Goal: Information Seeking & Learning: Find specific fact

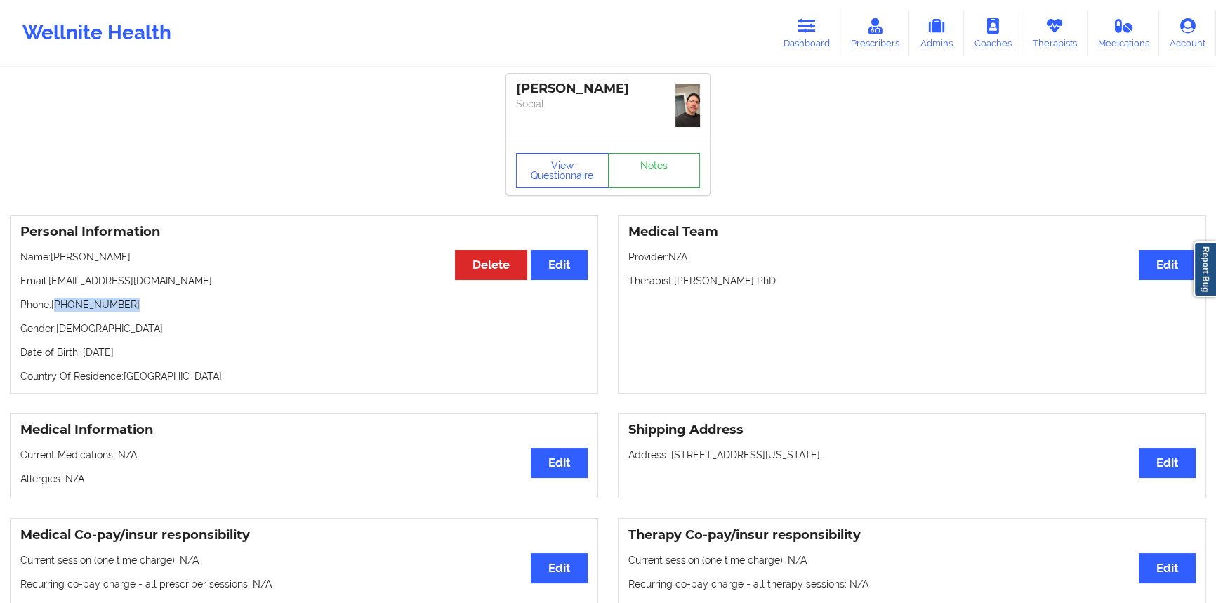
click at [143, 37] on div "Wellnite Health" at bounding box center [97, 33] width 194 height 56
click at [147, 34] on div "Wellnite Health" at bounding box center [97, 33] width 194 height 56
drag, startPoint x: 812, startPoint y: 33, endPoint x: 733, endPoint y: 38, distance: 79.5
click at [812, 33] on icon at bounding box center [807, 25] width 18 height 15
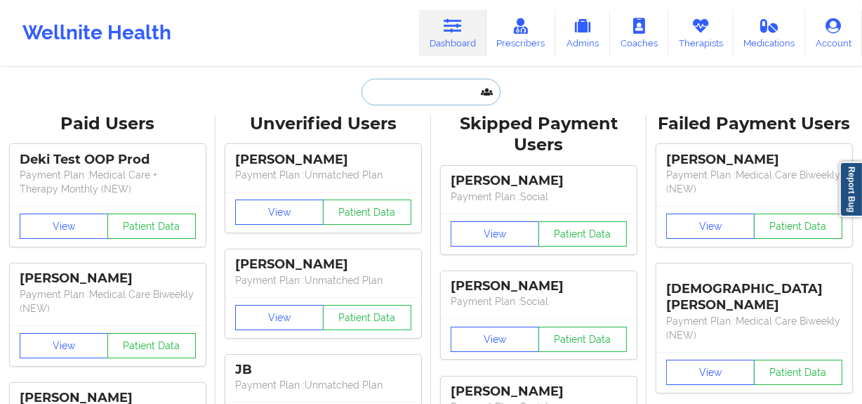
click at [442, 80] on input "text" at bounding box center [431, 92] width 139 height 27
paste input "[PERSON_NAME]"
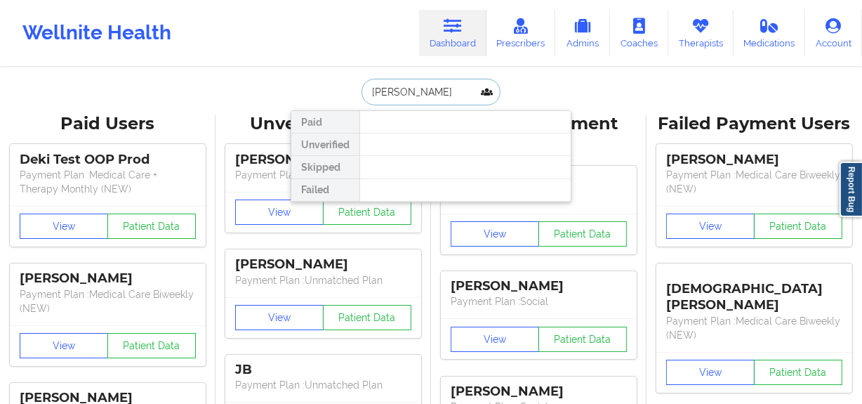
drag, startPoint x: 414, startPoint y: 91, endPoint x: 421, endPoint y: 91, distance: 7.1
click at [421, 91] on input "[PERSON_NAME]" at bounding box center [431, 92] width 139 height 27
type input "[PERSON_NAME] de"
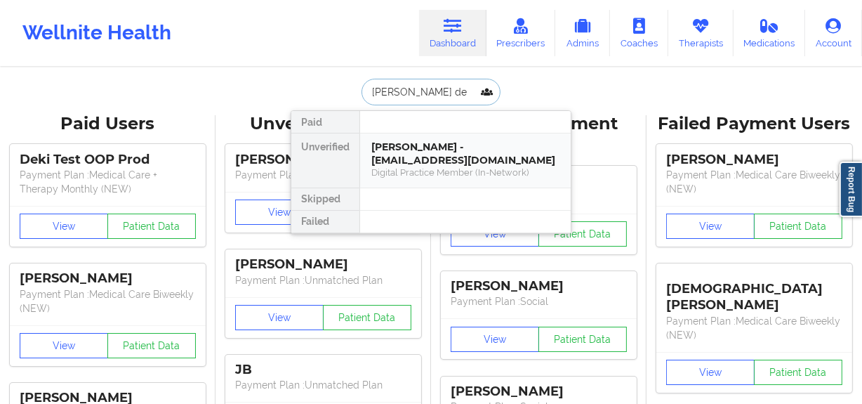
click at [431, 135] on div "[PERSON_NAME] - [EMAIL_ADDRESS][DOMAIN_NAME] Digital Practice Member (In-Networ…" at bounding box center [465, 160] width 211 height 54
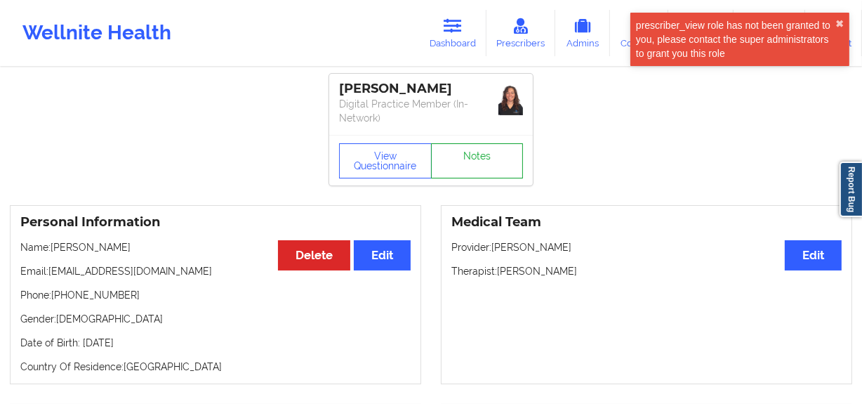
click at [488, 175] on link "Notes" at bounding box center [477, 160] width 93 height 35
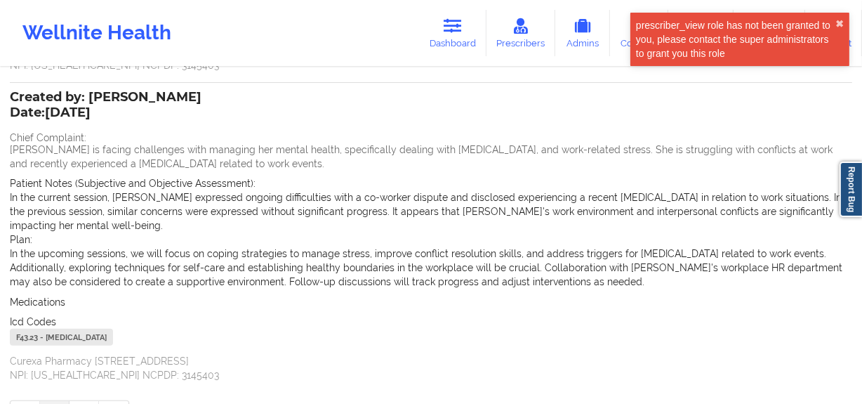
scroll to position [411, 0]
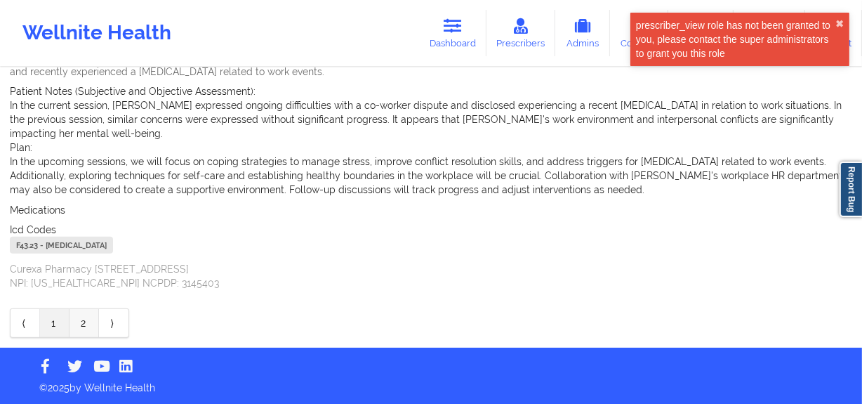
click at [95, 310] on link "2" at bounding box center [84, 323] width 29 height 28
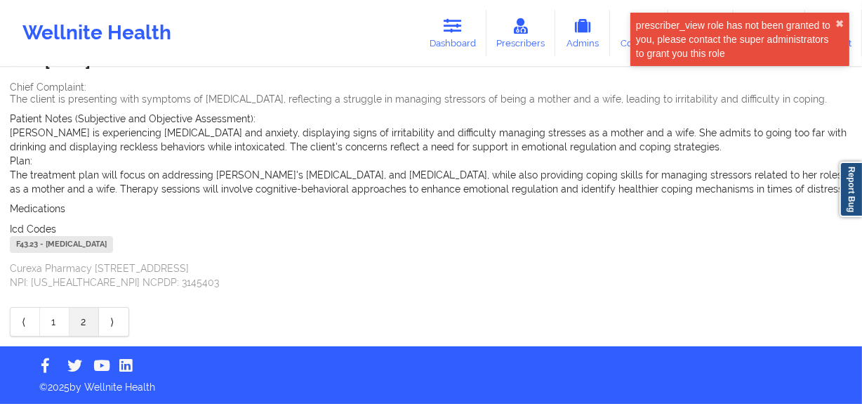
scroll to position [128, 0]
click at [118, 331] on link "⟩" at bounding box center [113, 322] width 29 height 28
click at [117, 331] on link "⟩" at bounding box center [113, 322] width 29 height 28
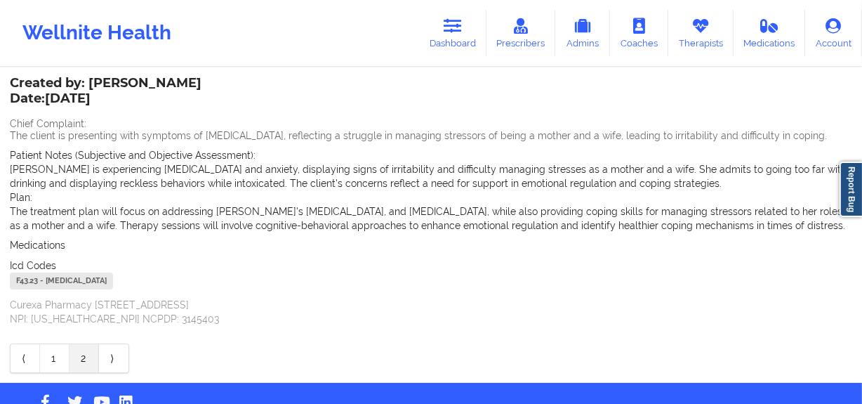
scroll to position [129, 0]
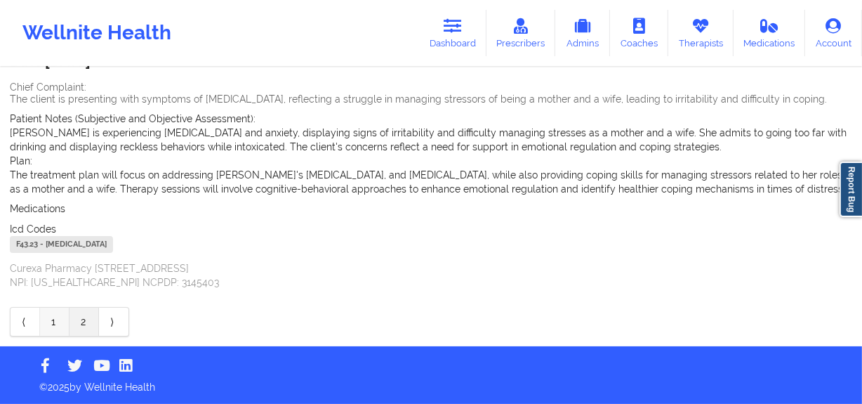
click at [61, 318] on link "1" at bounding box center [54, 322] width 29 height 28
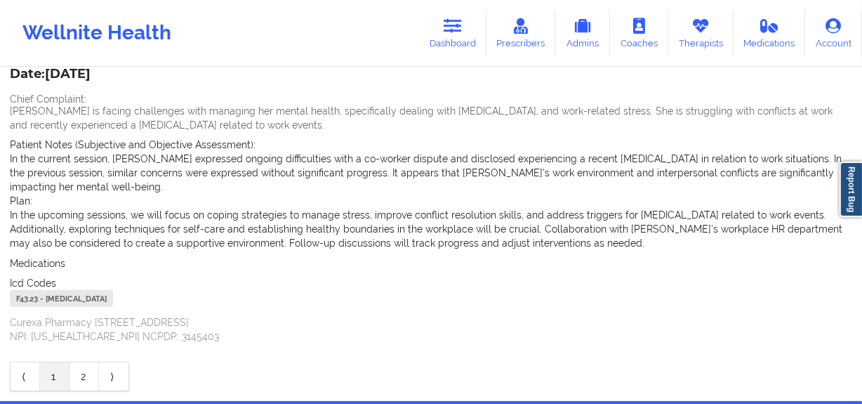
scroll to position [283, 0]
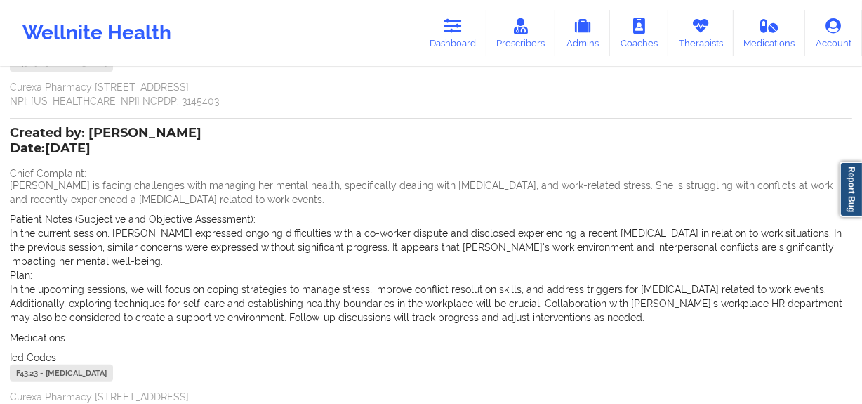
click at [29, 183] on p "[PERSON_NAME] is facing challenges with managing her mental health, specificall…" at bounding box center [431, 192] width 843 height 28
click at [13, 171] on span "Chief Complaint:" at bounding box center [48, 173] width 77 height 11
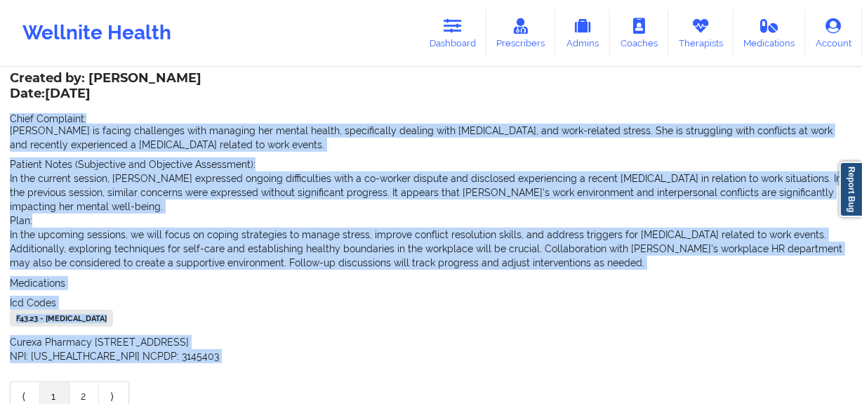
scroll to position [411, 0]
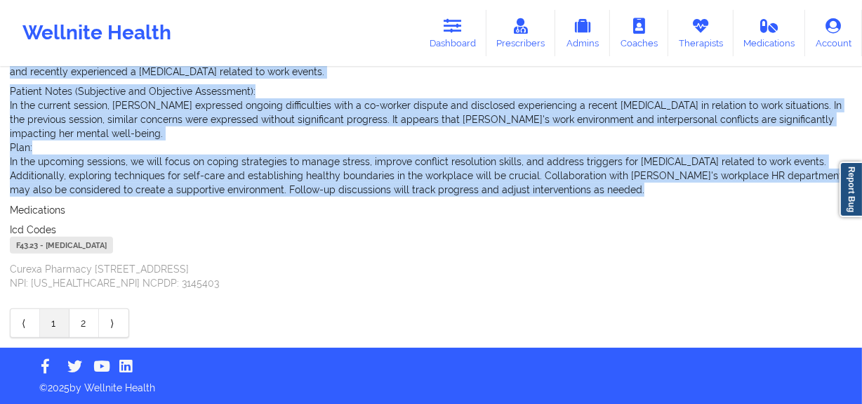
drag, startPoint x: 13, startPoint y: 171, endPoint x: 569, endPoint y: 195, distance: 555.9
click at [532, 185] on div "Created by: [PERSON_NAME] Date: [DATE] Chief Complaint: [PERSON_NAME] is facing…" at bounding box center [431, 145] width 843 height 289
copy div "Chief Complaint: [PERSON_NAME] is facing challenges with managing her mental he…"
click at [113, 252] on div "F43.23 - [MEDICAL_DATA]" at bounding box center [61, 245] width 103 height 17
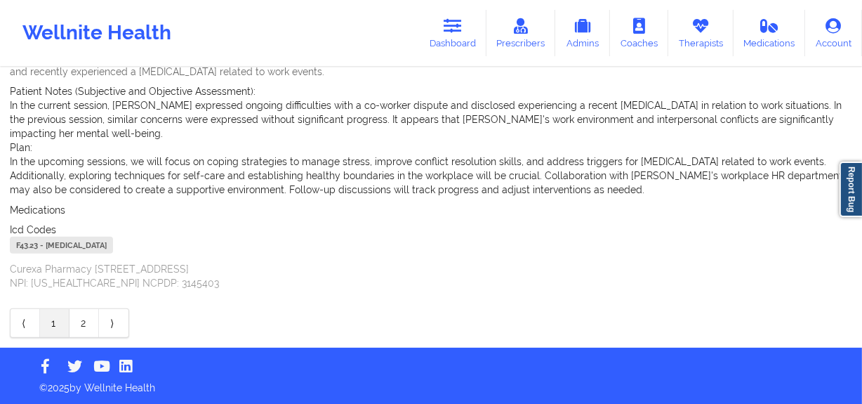
click at [113, 249] on div "F43.23 - [MEDICAL_DATA]" at bounding box center [61, 245] width 103 height 17
copy div "F43.23 - [MEDICAL_DATA]"
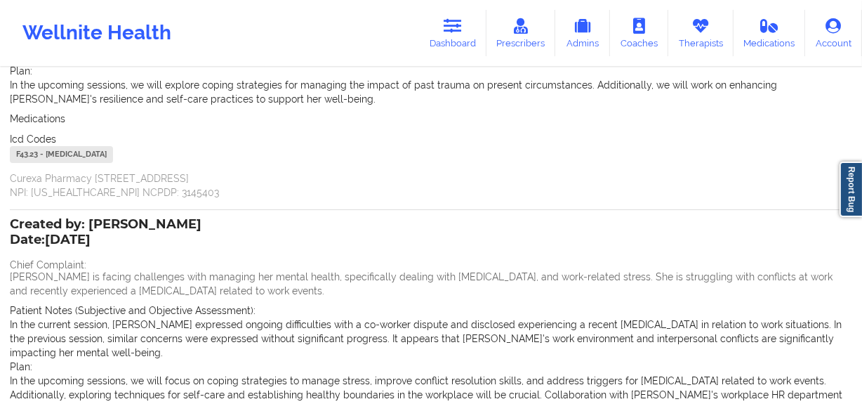
scroll to position [28, 0]
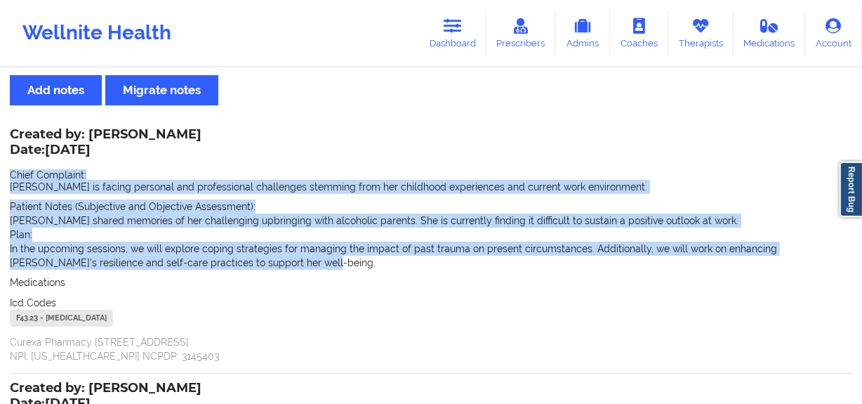
drag, startPoint x: 237, startPoint y: 259, endPoint x: 7, endPoint y: 175, distance: 245.2
click at [7, 175] on div "Name: [PERSON_NAME] Add notes Migrate notes Created by: [PERSON_NAME] Date: [DA…" at bounding box center [431, 386] width 862 height 690
copy div "Chief Complaint: [PERSON_NAME] is facing personal and professional challenges s…"
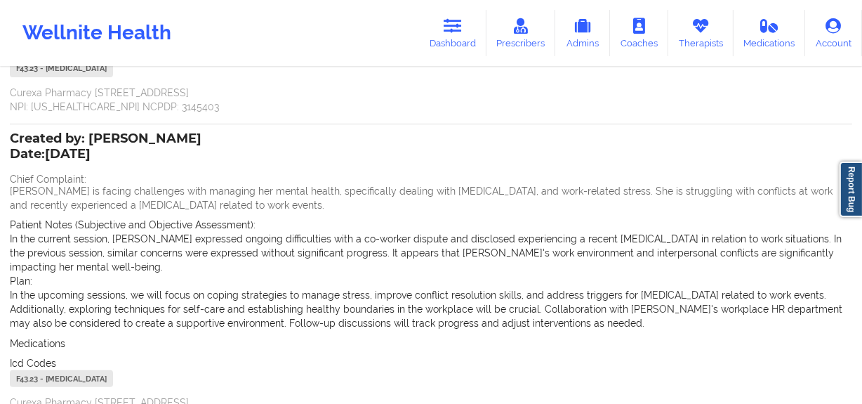
scroll to position [283, 0]
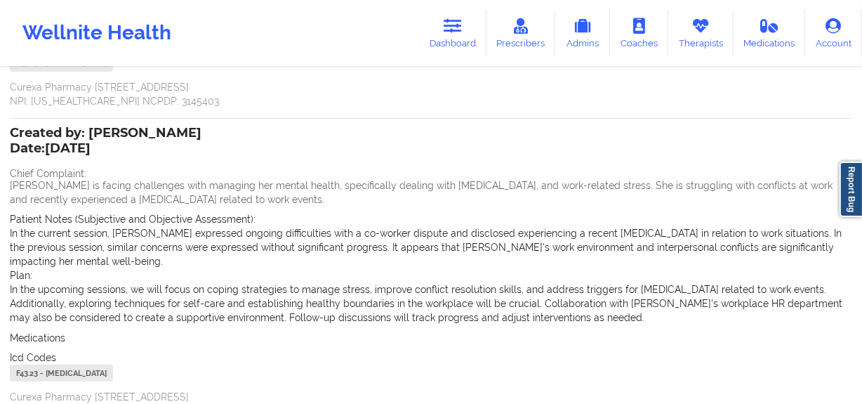
drag, startPoint x: 454, startPoint y: 23, endPoint x: 393, endPoint y: 62, distance: 72.9
click at [454, 23] on icon at bounding box center [453, 25] width 18 height 15
